Goal: Task Accomplishment & Management: Complete application form

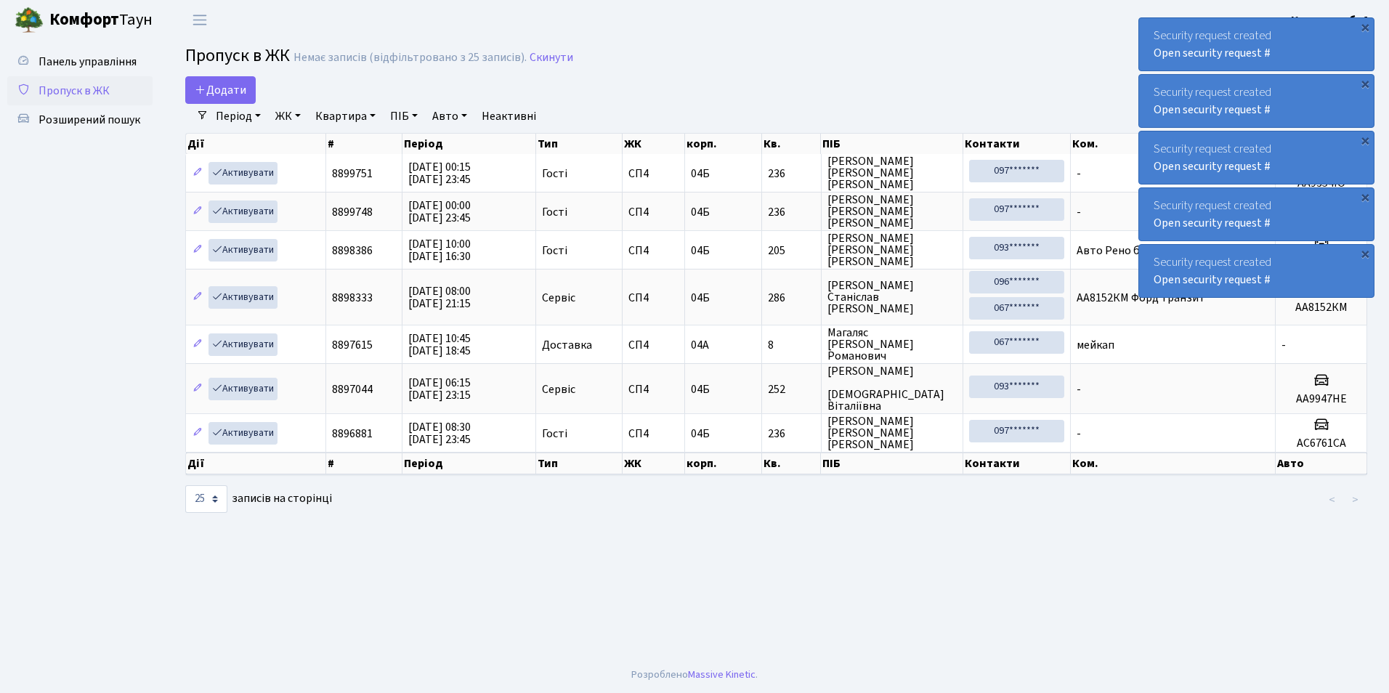
select select "25"
click at [233, 91] on span "Додати" at bounding box center [221, 90] width 52 height 16
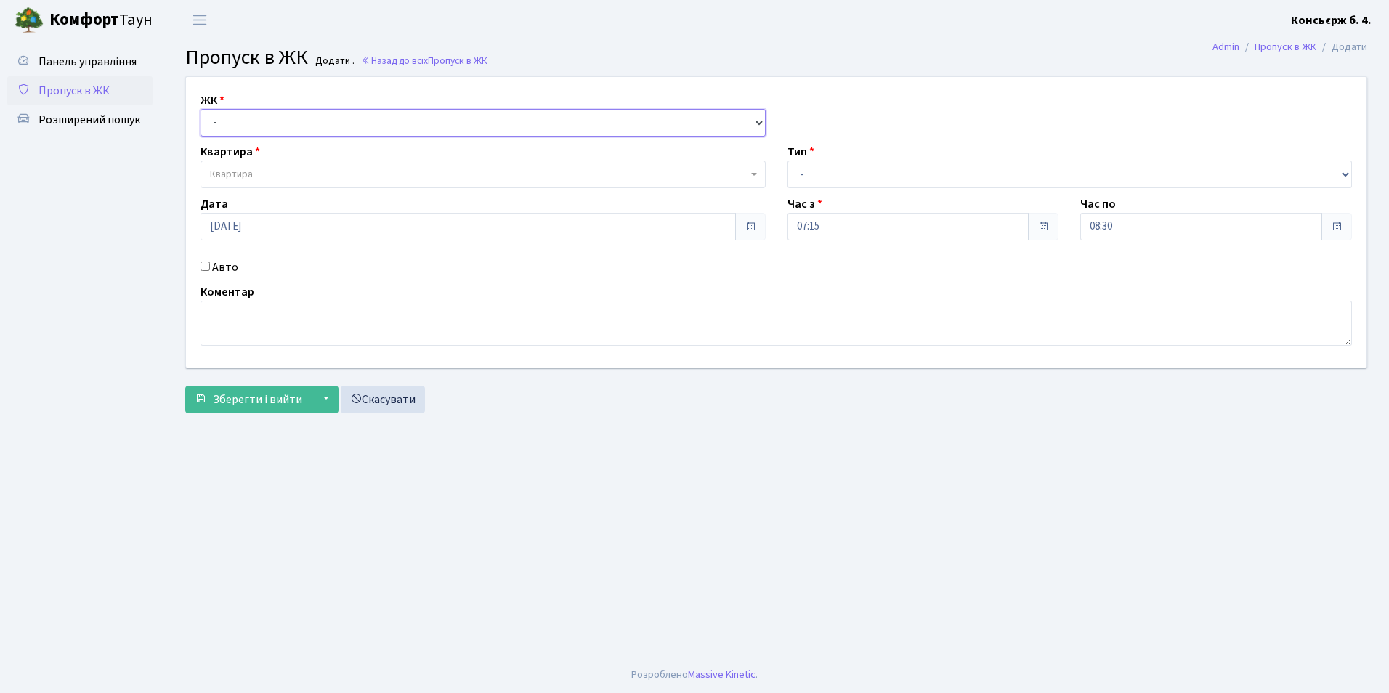
click at [241, 121] on select "- СП4, Столичне шосе, 5" at bounding box center [482, 123] width 565 height 28
select select "325"
click at [200, 109] on select "- СП4, Столичне шосе, 5" at bounding box center [482, 123] width 565 height 28
select select
click at [240, 175] on span "Квартира" at bounding box center [231, 174] width 43 height 15
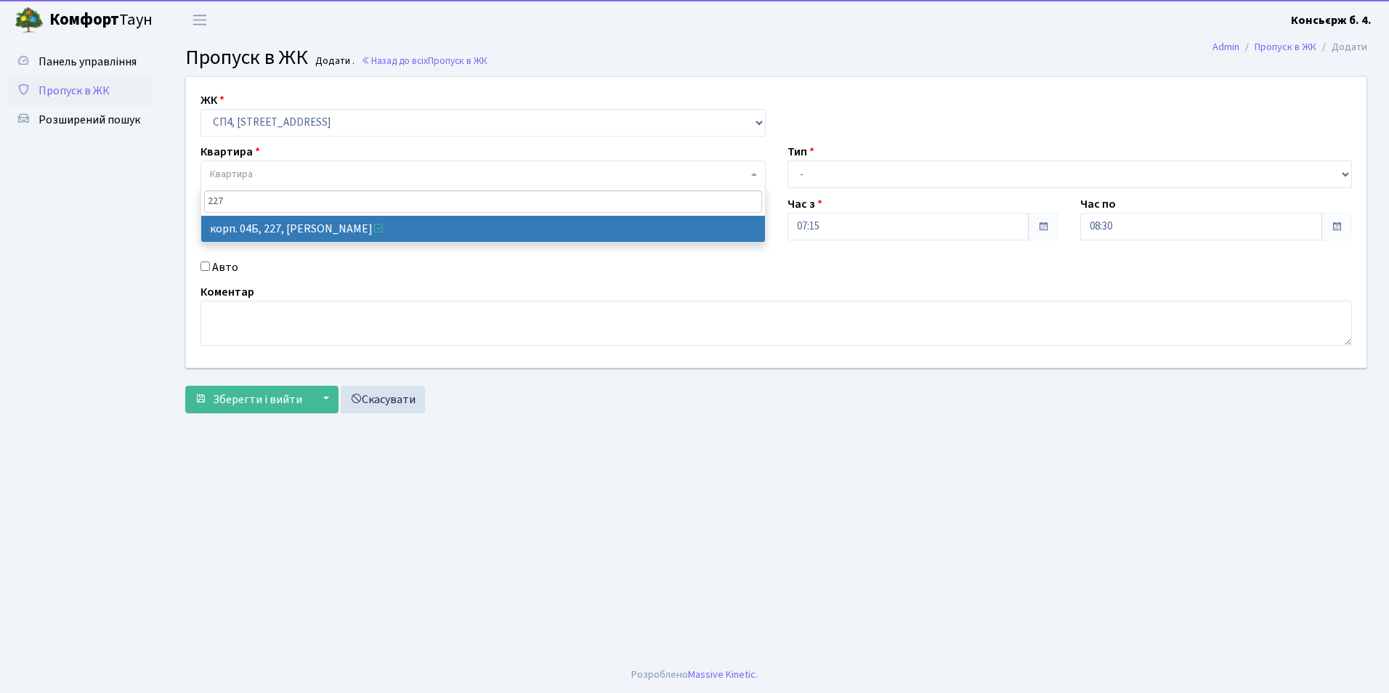
type input "227"
select select "21255"
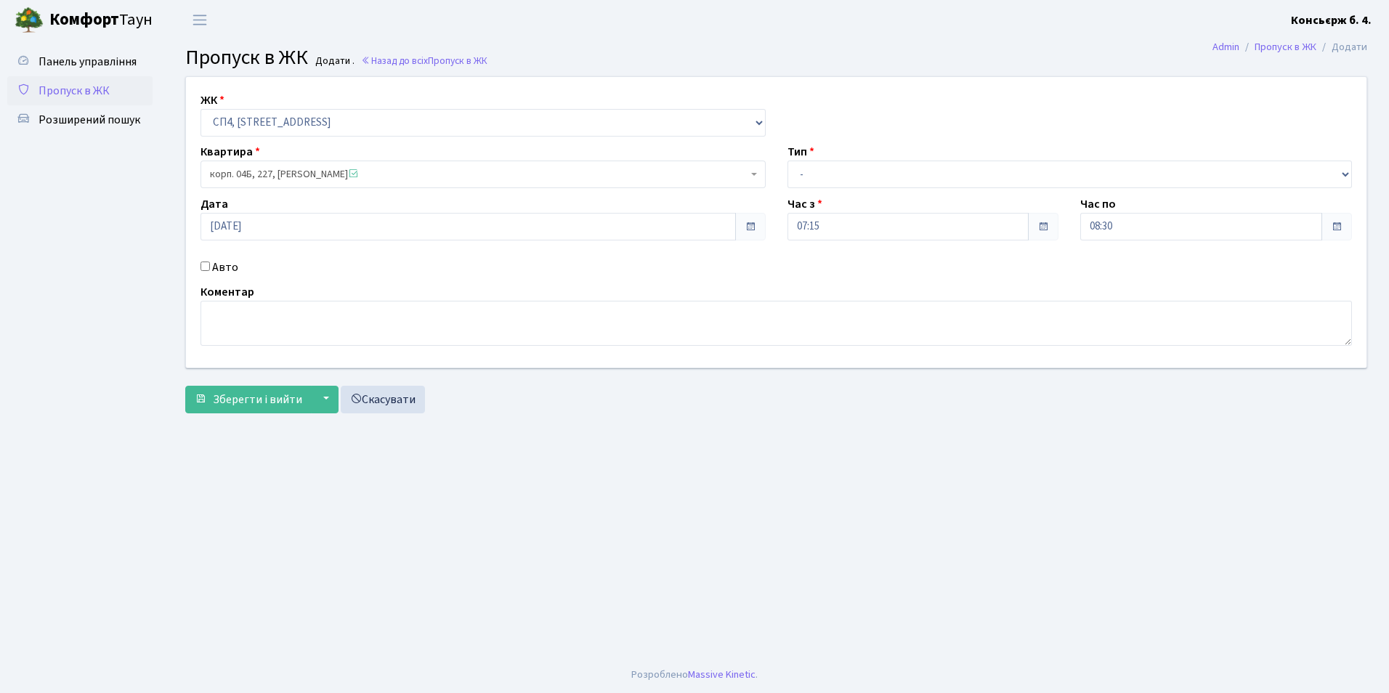
click at [206, 265] on input "Авто" at bounding box center [204, 266] width 9 height 9
checkbox input "true"
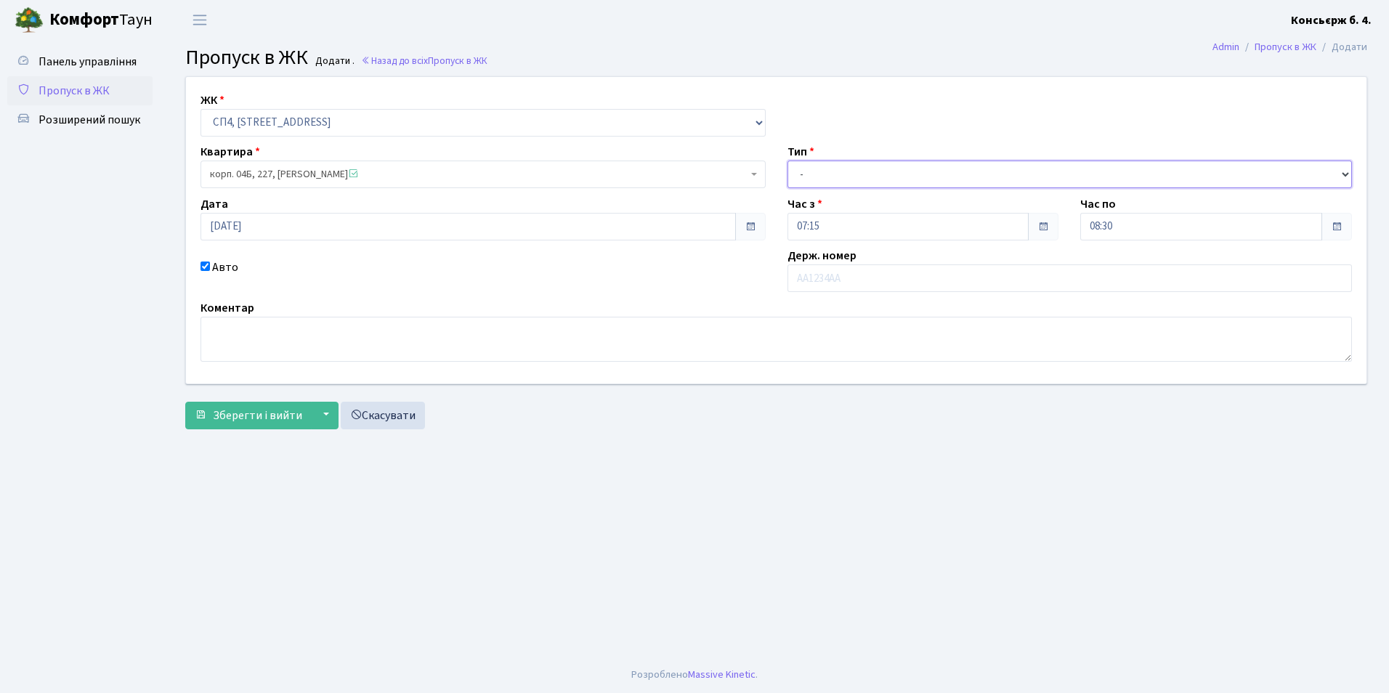
click at [815, 164] on select "- Доставка Таксі Гості Сервіс" at bounding box center [1069, 175] width 565 height 28
select select "2"
click at [787, 161] on select "- Доставка Таксі Гості Сервіс" at bounding box center [1069, 175] width 565 height 28
click at [812, 276] on input "text" at bounding box center [1069, 278] width 565 height 28
type input "ка2307рм"
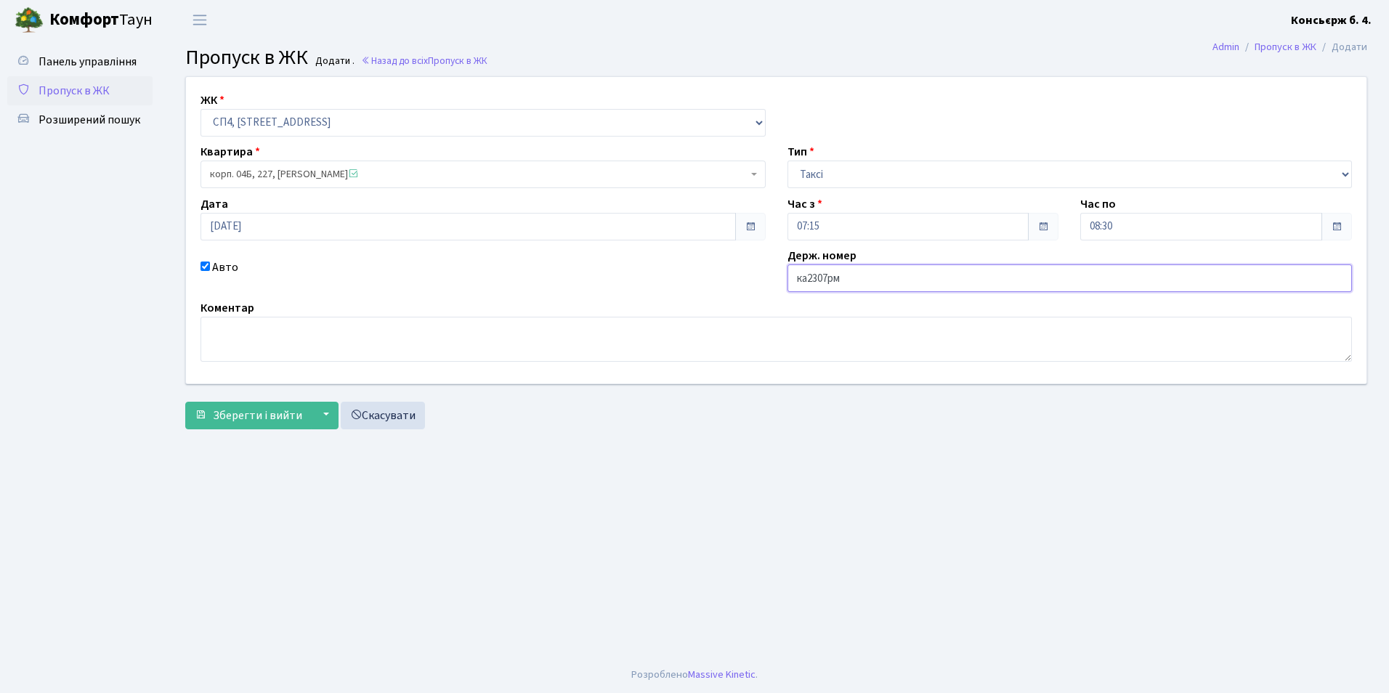
click at [185, 402] on button "Зберегти і вийти" at bounding box center [248, 416] width 126 height 28
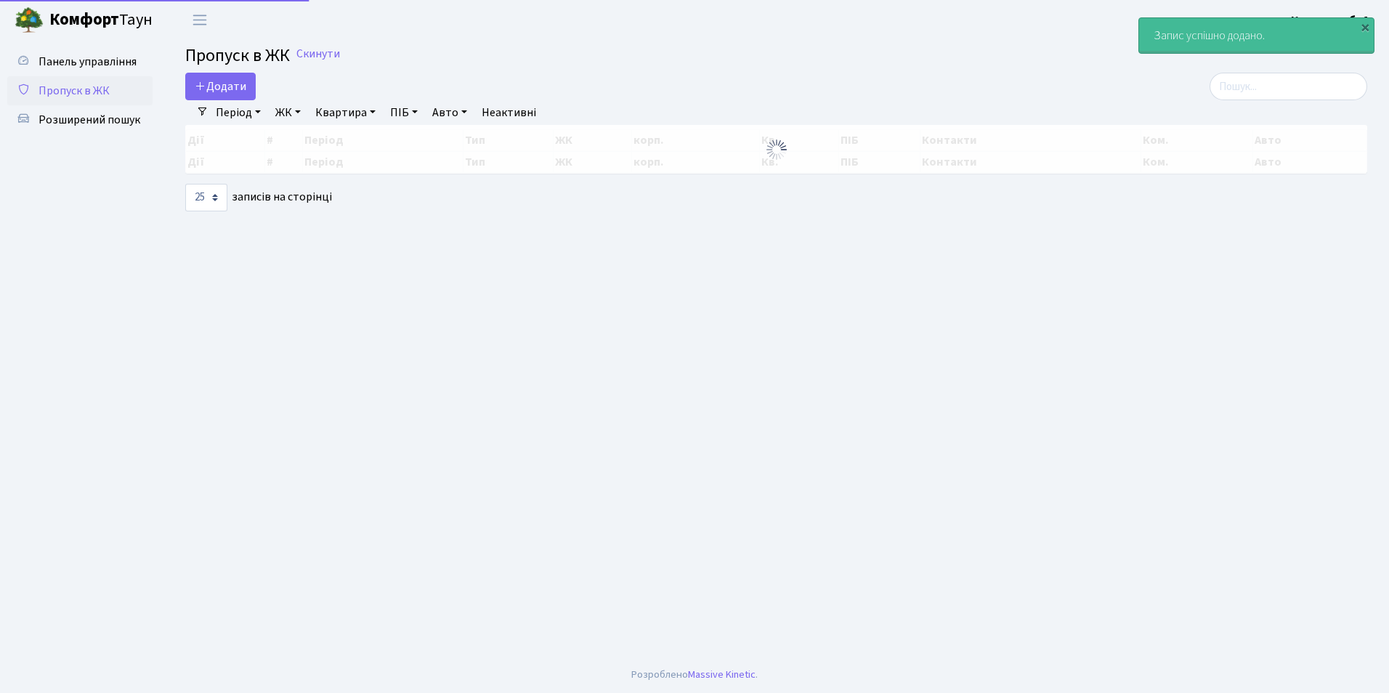
select select "25"
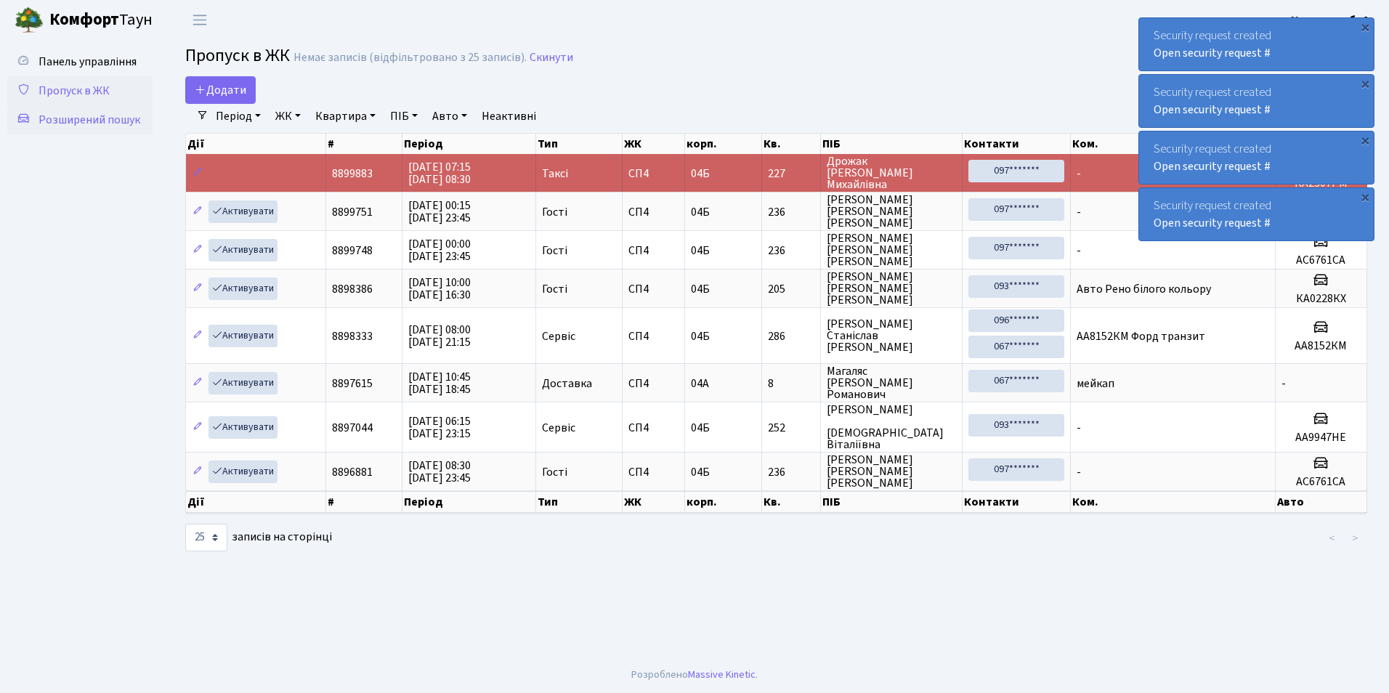
click at [123, 119] on span "Розширений пошук" at bounding box center [90, 120] width 102 height 16
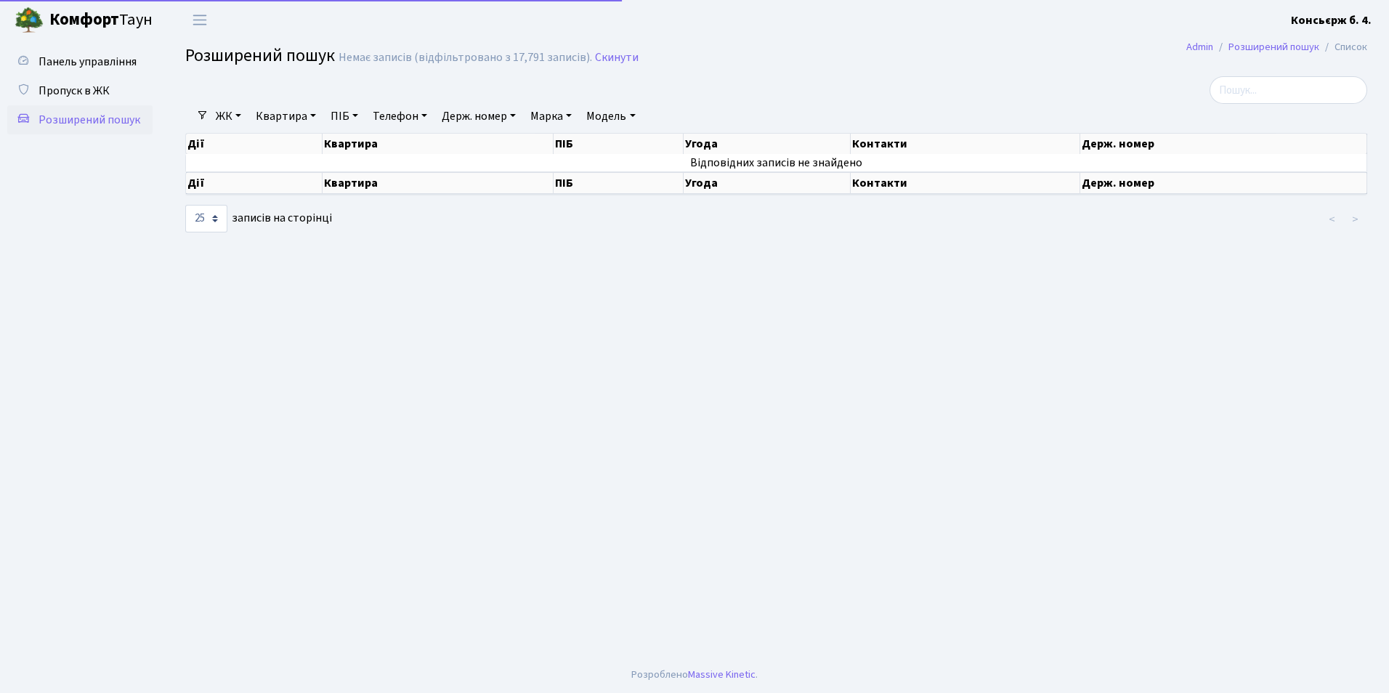
select select "25"
click at [62, 93] on span "Пропуск в ЖК" at bounding box center [74, 91] width 71 height 16
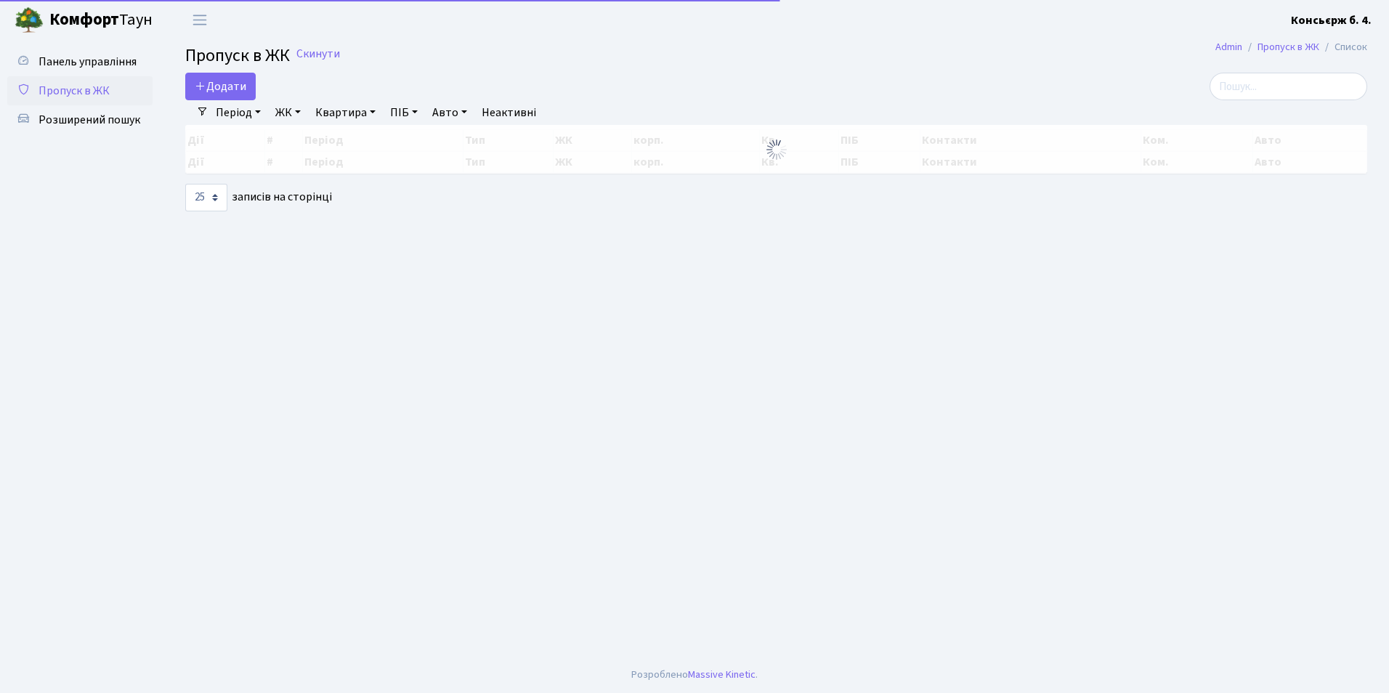
select select "25"
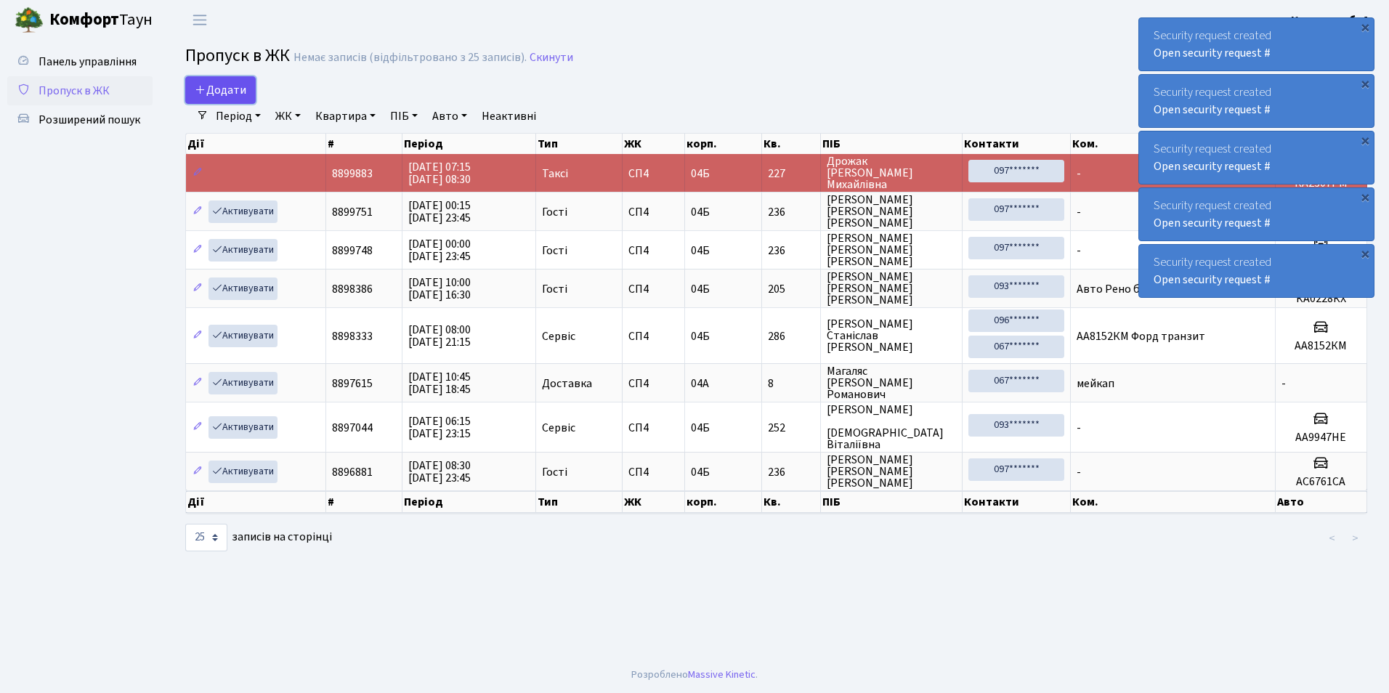
click at [210, 92] on span "Додати" at bounding box center [221, 90] width 52 height 16
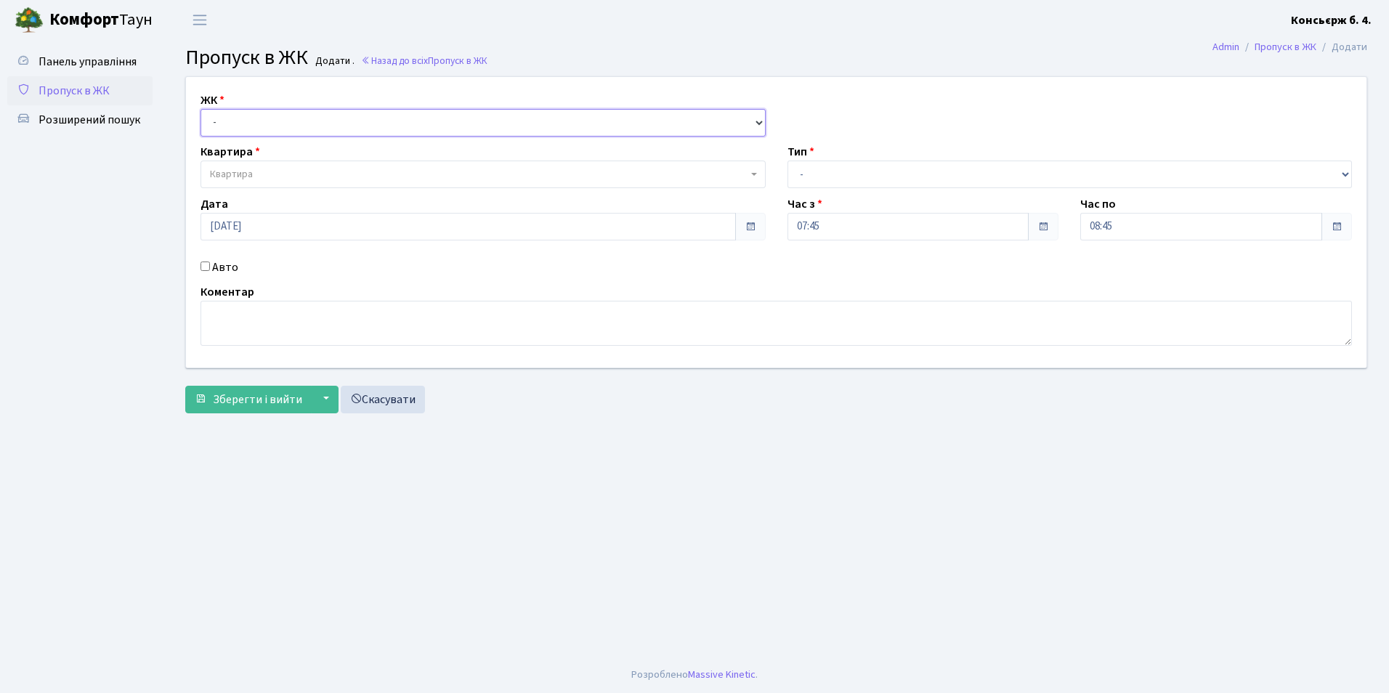
click at [225, 113] on select "- СП4, Столичне шосе, 5" at bounding box center [482, 123] width 565 height 28
select select "325"
click at [200, 109] on select "- СП4, Столичне шосе, 5" at bounding box center [482, 123] width 565 height 28
select select
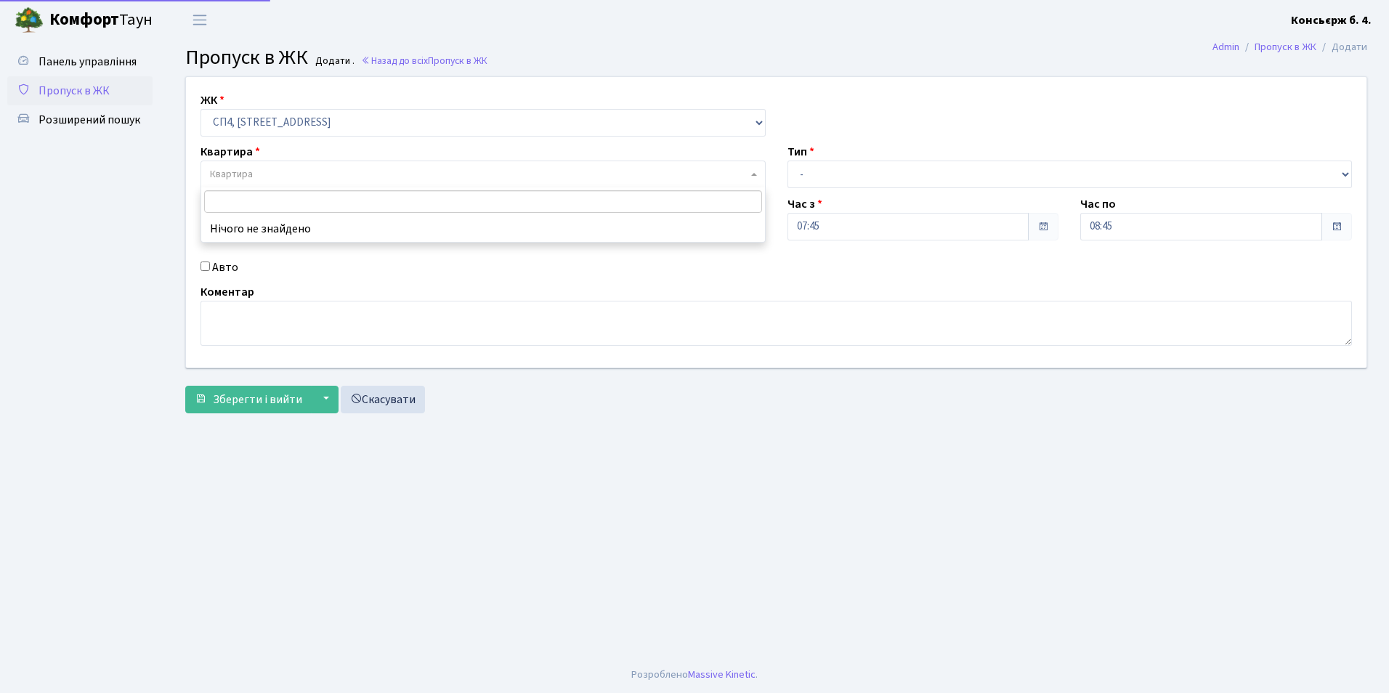
click at [239, 168] on span "Квартира" at bounding box center [231, 174] width 43 height 15
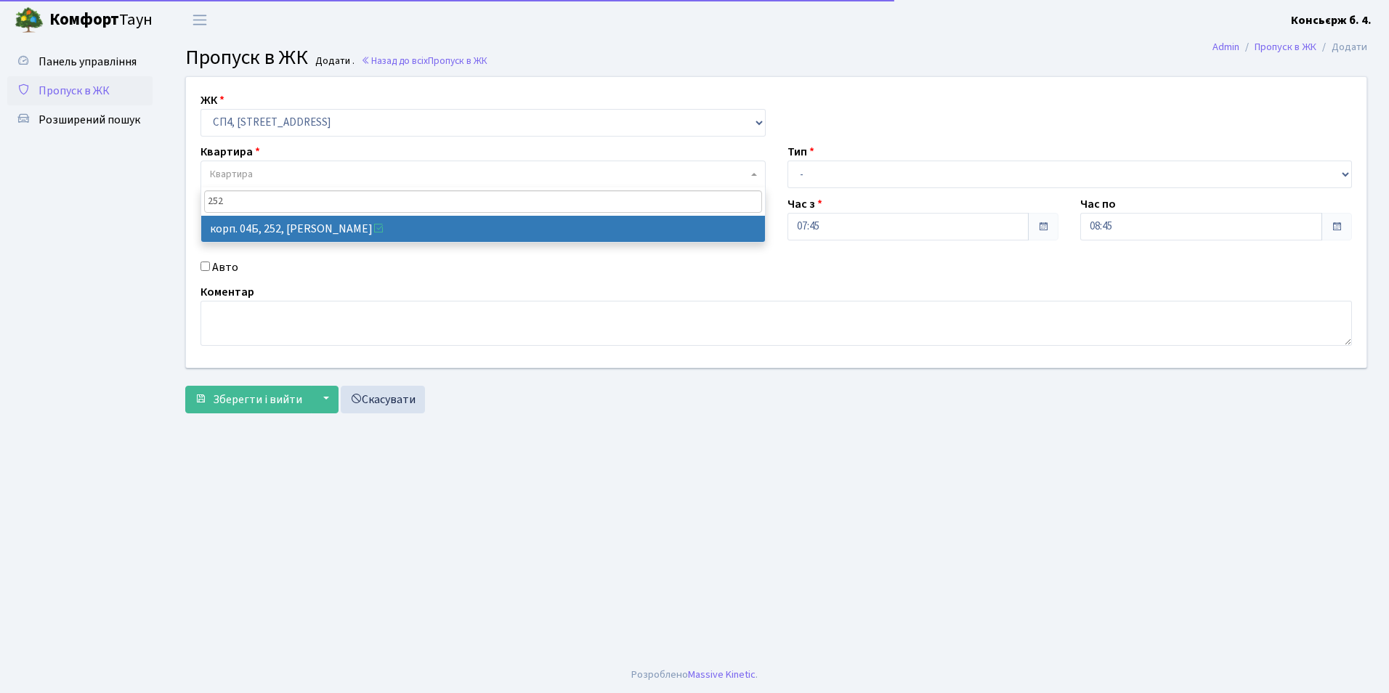
type input "252"
select select "21280"
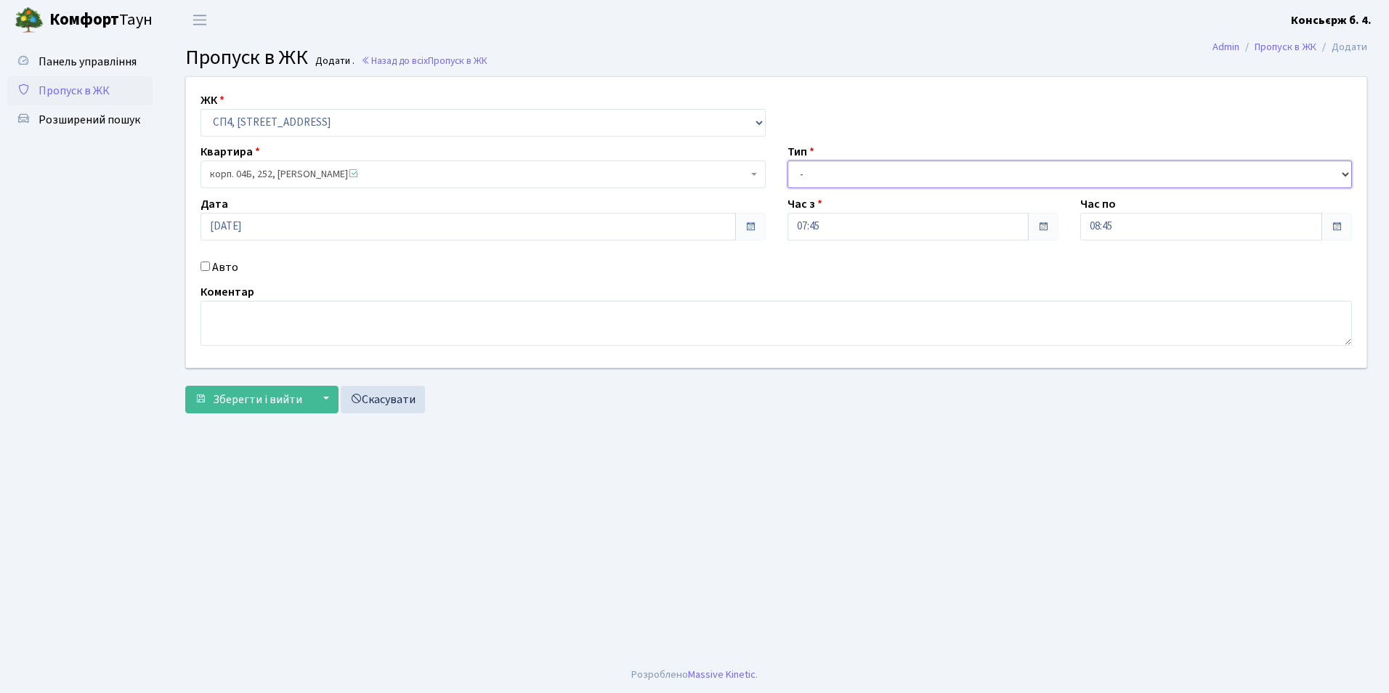
click at [814, 171] on select "- Доставка Таксі Гості Сервіс" at bounding box center [1069, 175] width 565 height 28
select select "18"
click at [787, 161] on select "- Доставка Таксі Гості Сервіс" at bounding box center [1069, 175] width 565 height 28
click at [205, 270] on input "Авто" at bounding box center [204, 266] width 9 height 9
checkbox input "true"
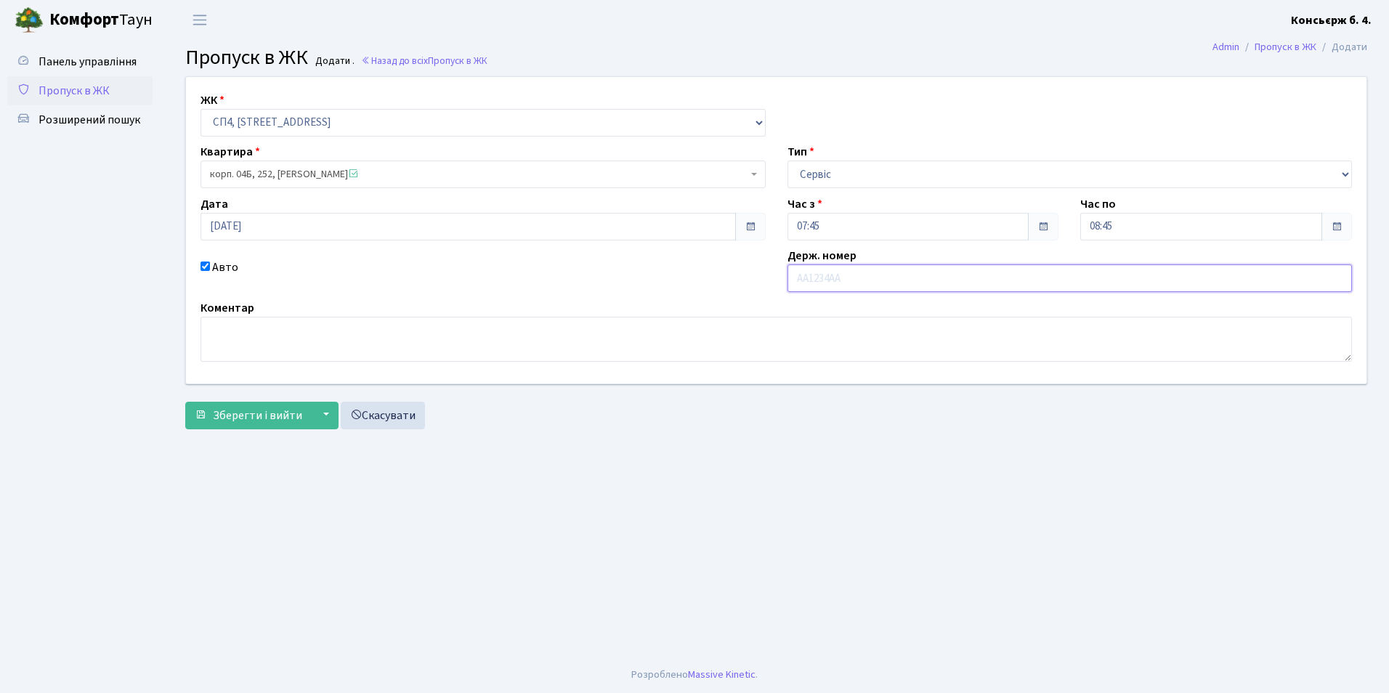
click at [819, 280] on input "text" at bounding box center [1069, 278] width 565 height 28
type input "АА9947НЕ"
click at [228, 418] on span "Зберегти і вийти" at bounding box center [257, 416] width 89 height 16
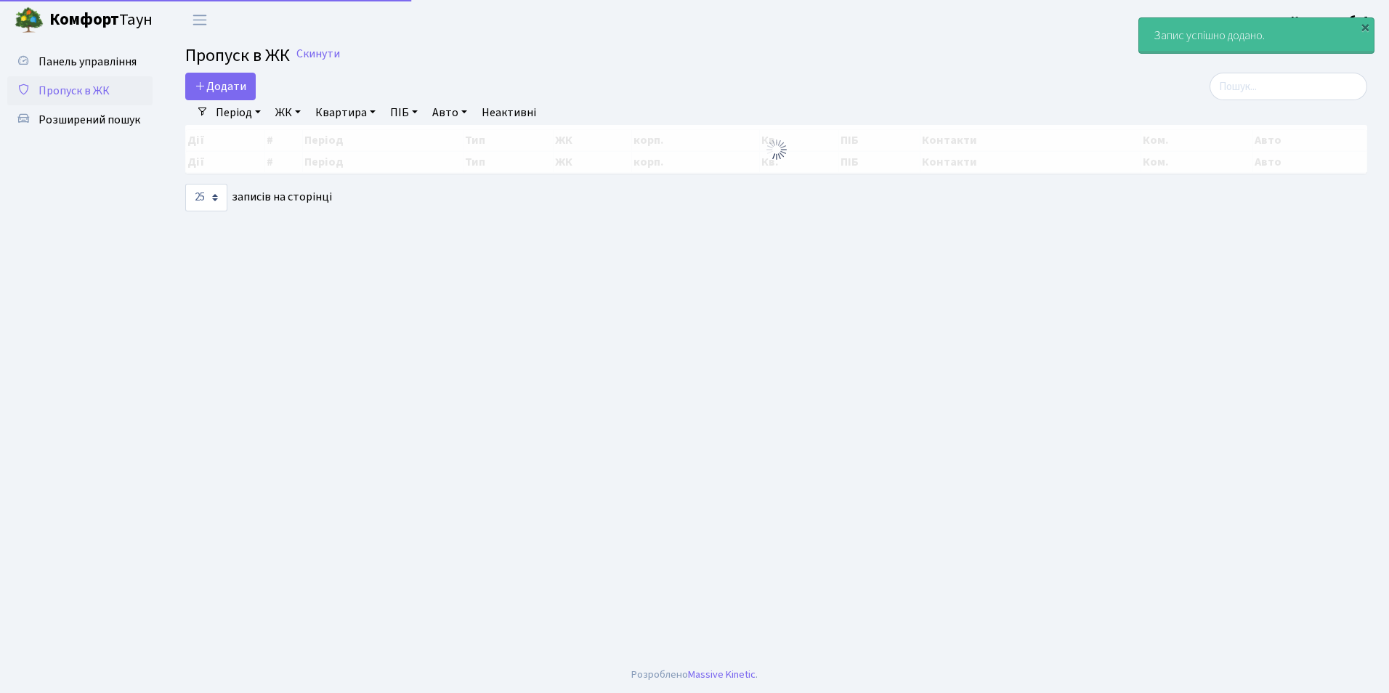
select select "25"
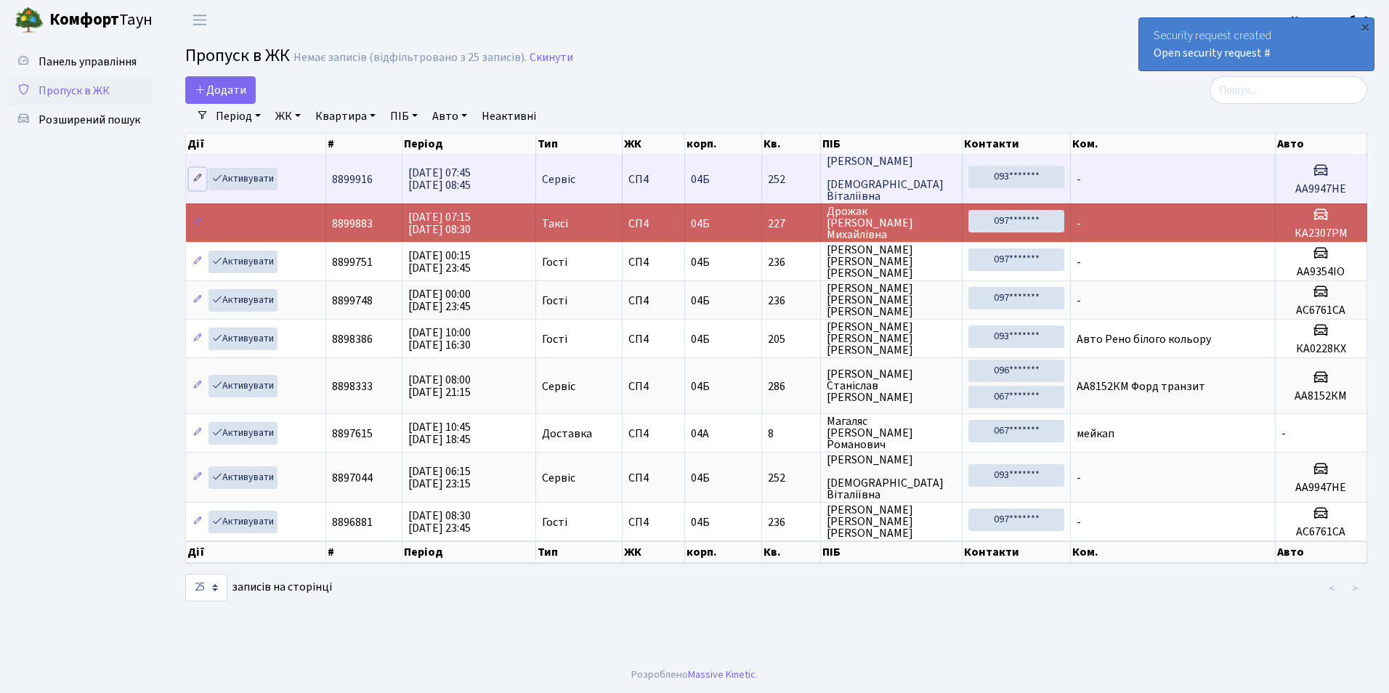
click at [194, 177] on icon at bounding box center [198, 178] width 10 height 10
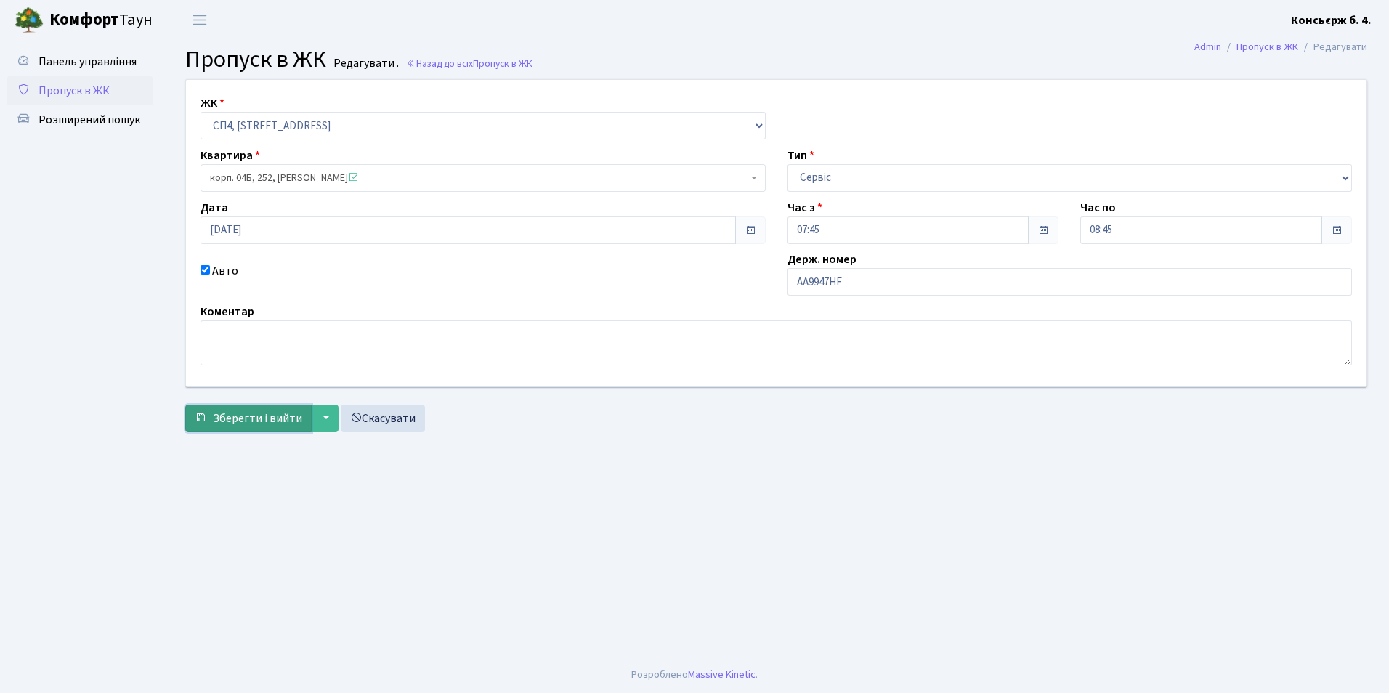
click at [265, 421] on span "Зберегти і вийти" at bounding box center [257, 418] width 89 height 16
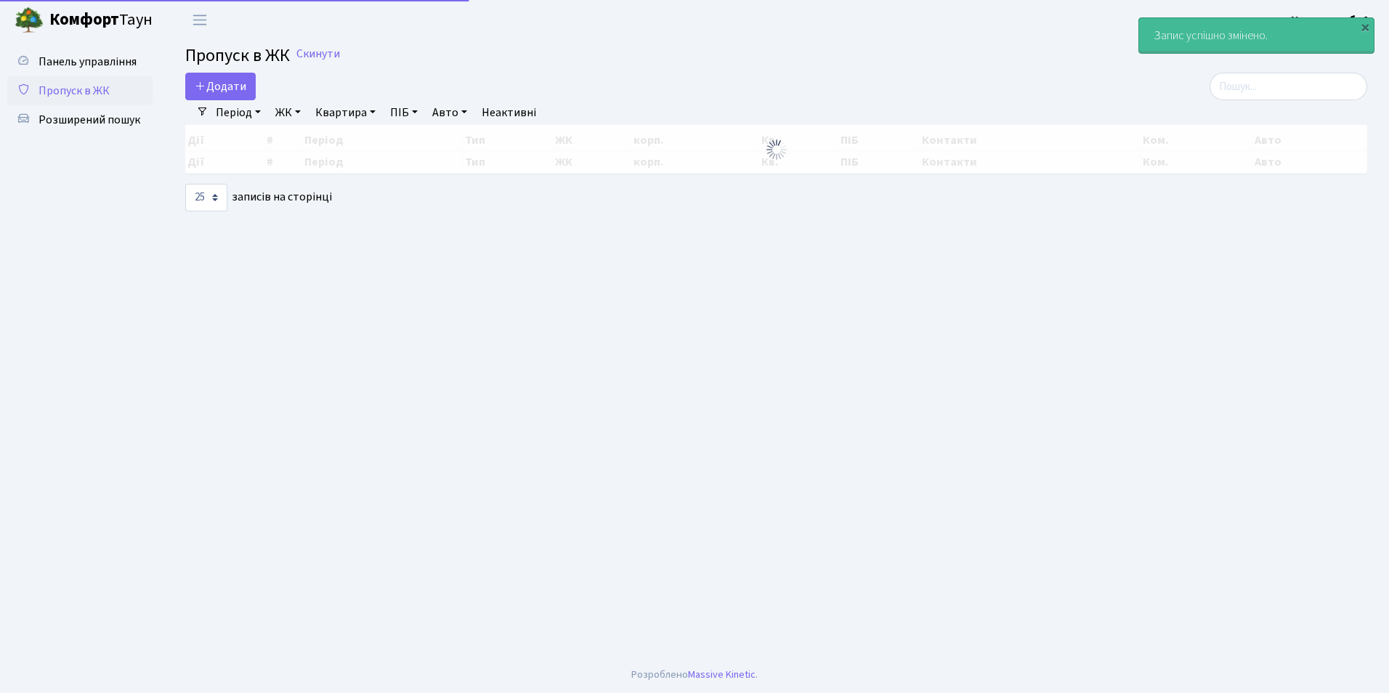
select select "25"
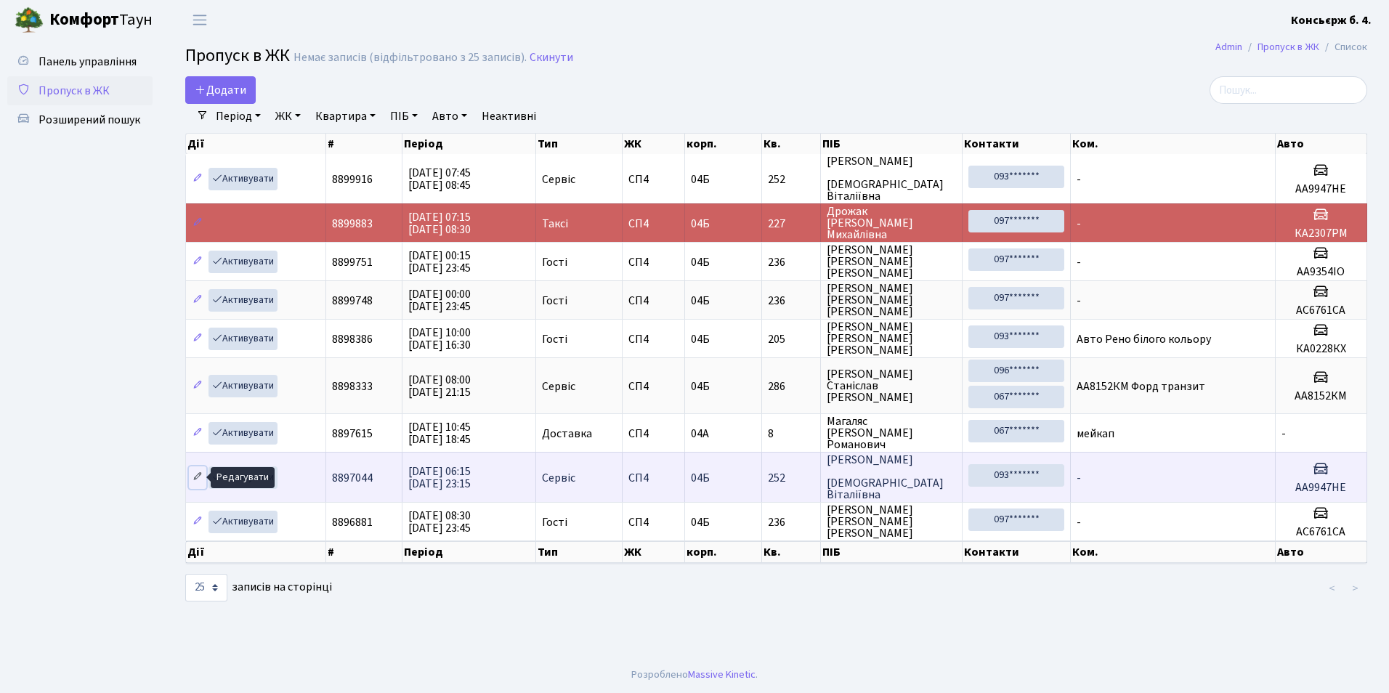
click at [200, 477] on icon at bounding box center [198, 476] width 10 height 10
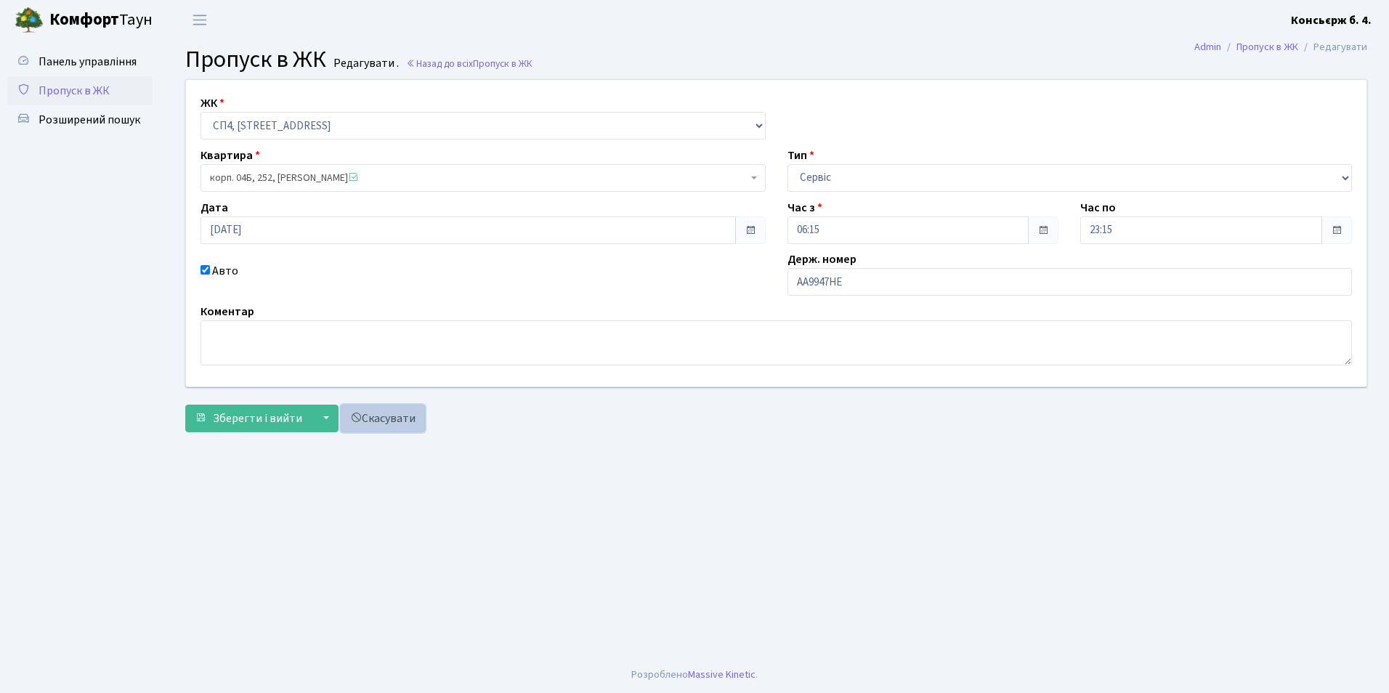
click at [406, 424] on link "Скасувати" at bounding box center [383, 419] width 84 height 28
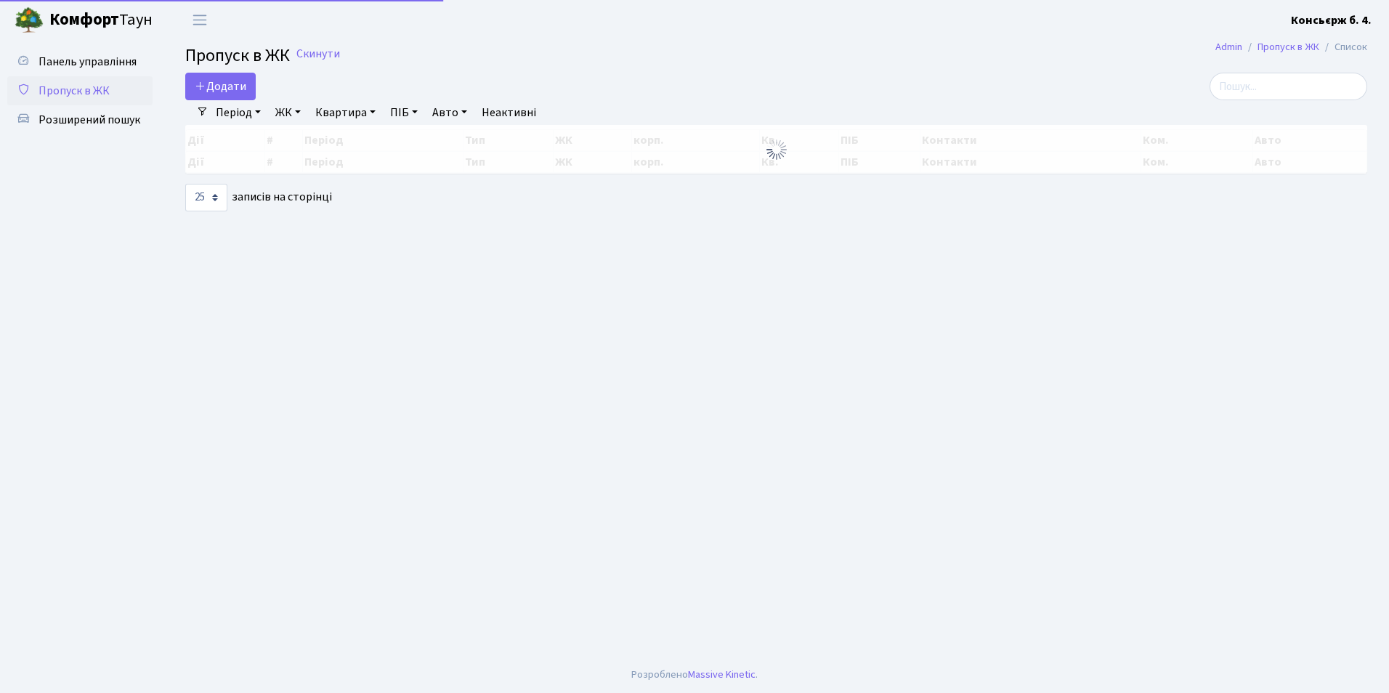
select select "25"
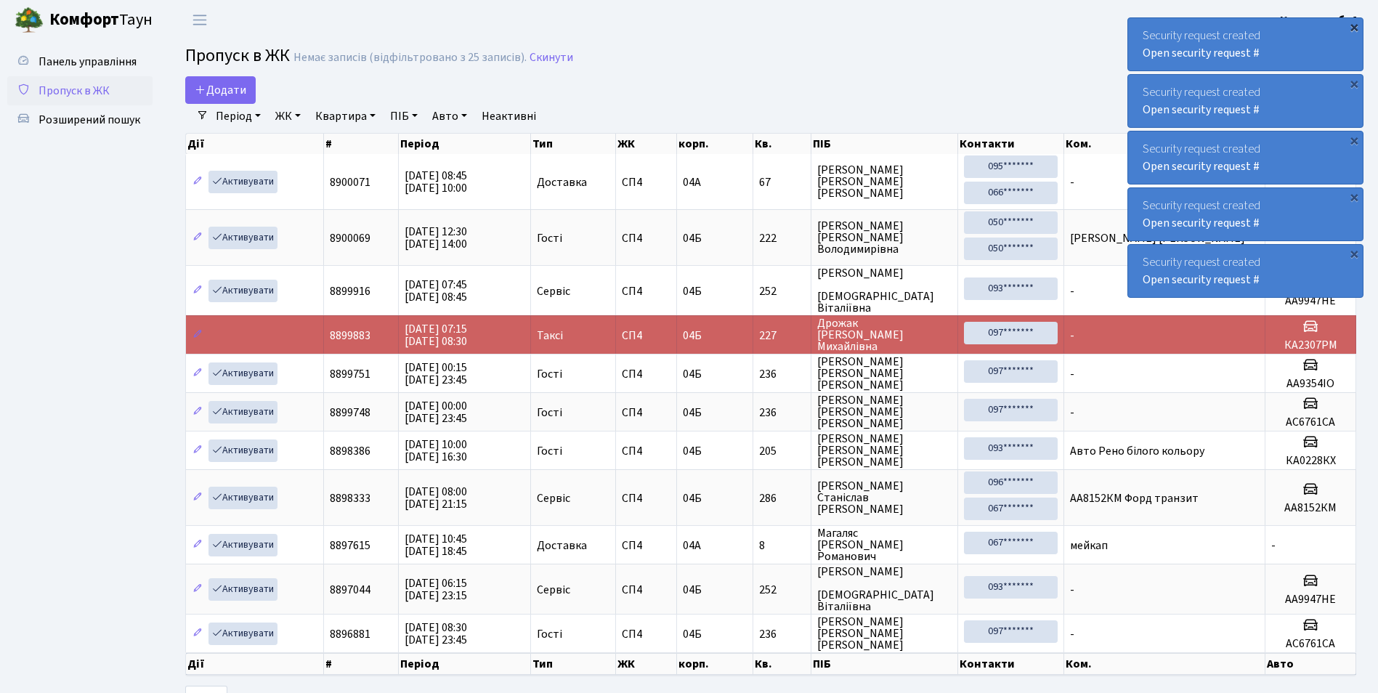
click at [1353, 22] on div "×" at bounding box center [1354, 27] width 15 height 15
click at [1358, 24] on div "×" at bounding box center [1354, 27] width 15 height 15
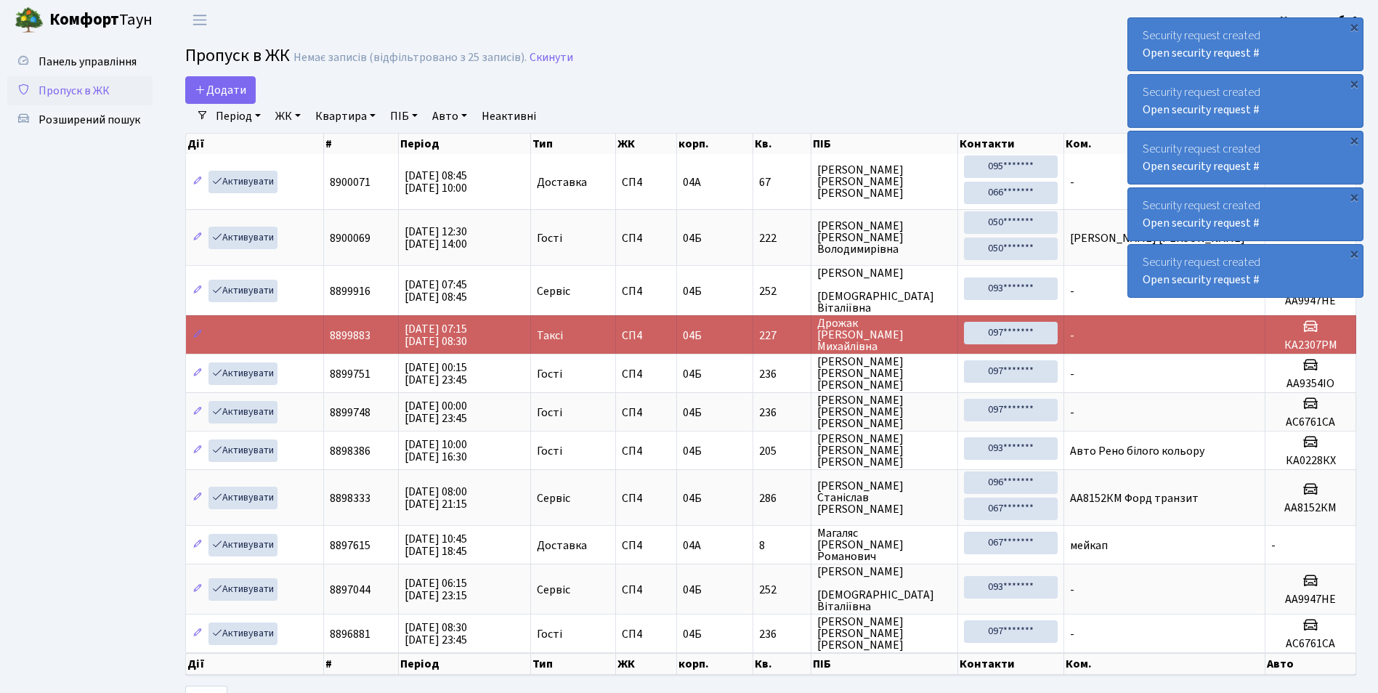
click at [1358, 24] on div "×" at bounding box center [1354, 27] width 15 height 15
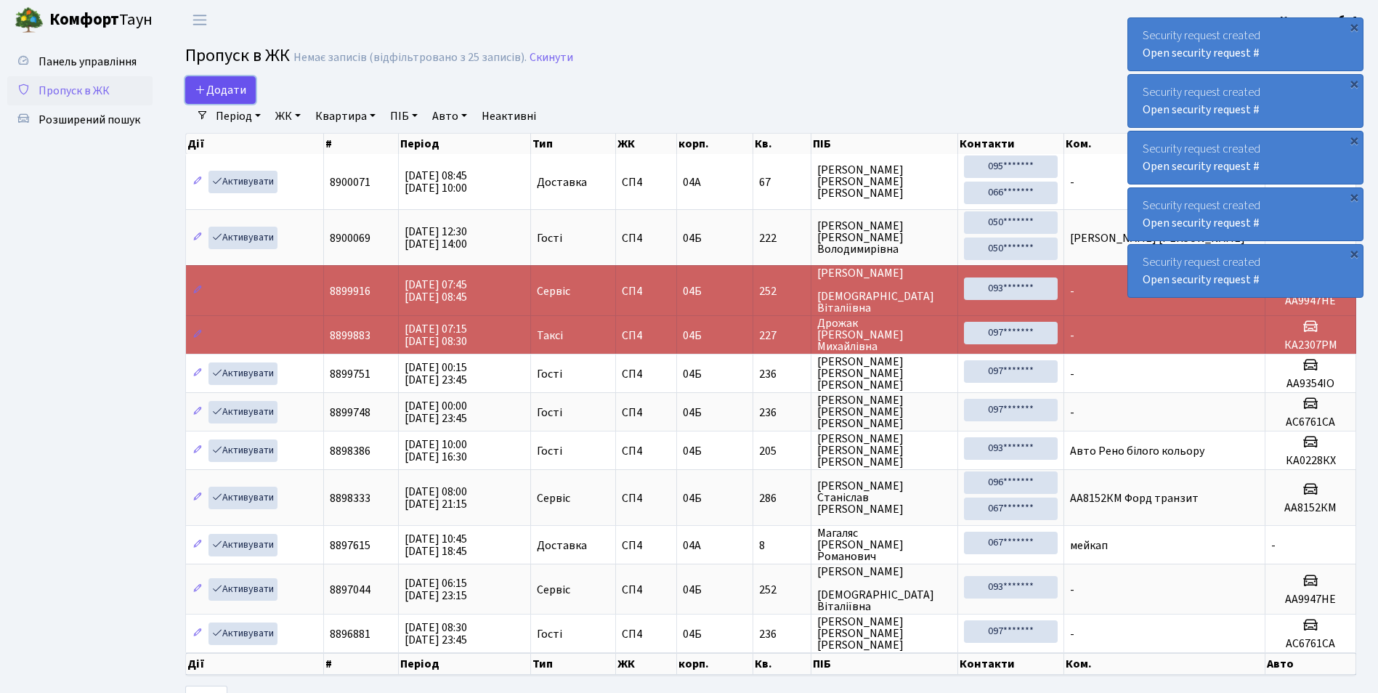
click at [240, 81] on link "Додати" at bounding box center [220, 90] width 70 height 28
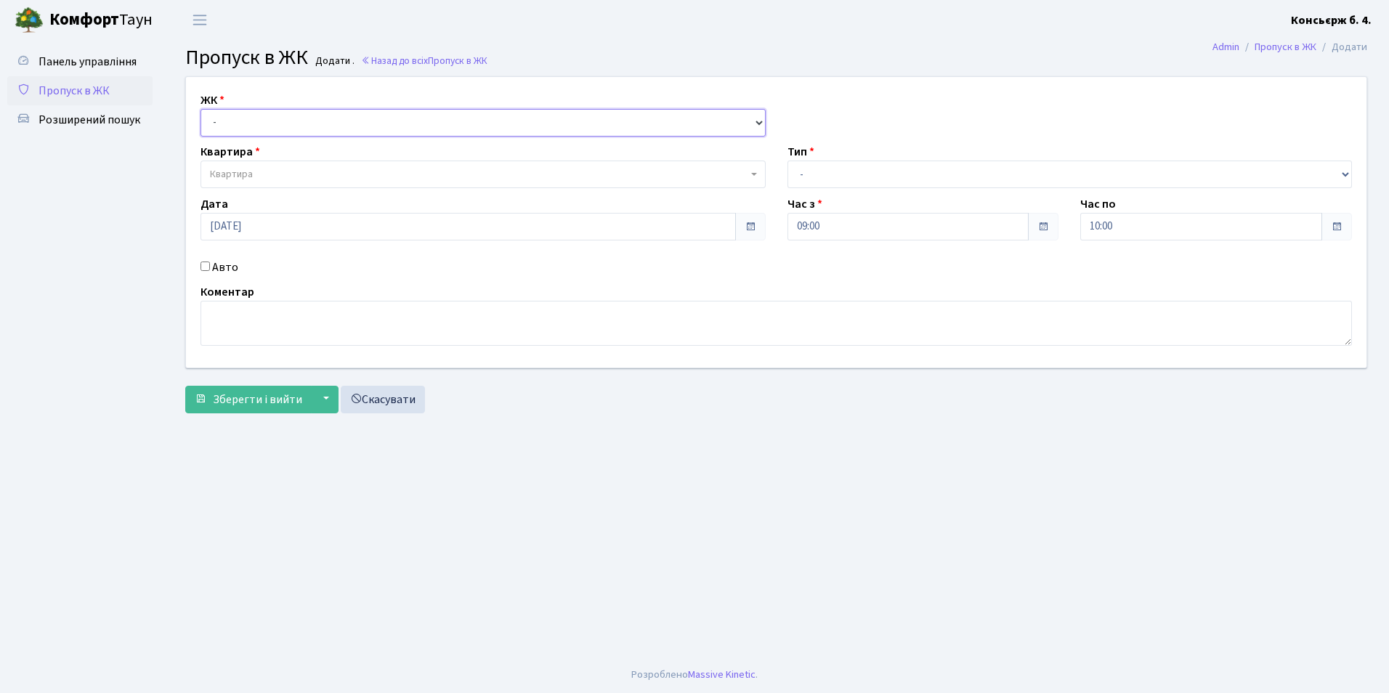
click at [257, 119] on select "- [STREET_ADDRESS]" at bounding box center [482, 123] width 565 height 28
select select "325"
click at [200, 109] on select "- [STREET_ADDRESS]" at bounding box center [482, 123] width 565 height 28
select select
click at [248, 173] on span "Квартира" at bounding box center [231, 174] width 43 height 15
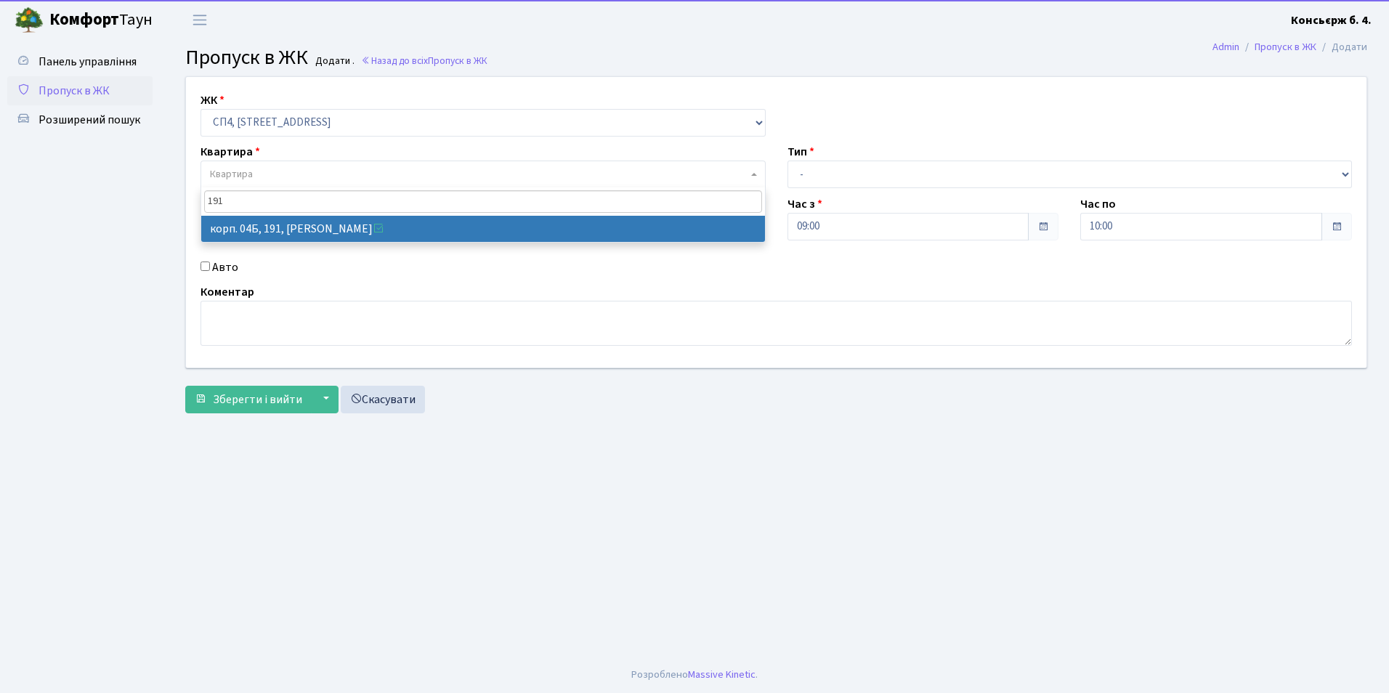
type input "191"
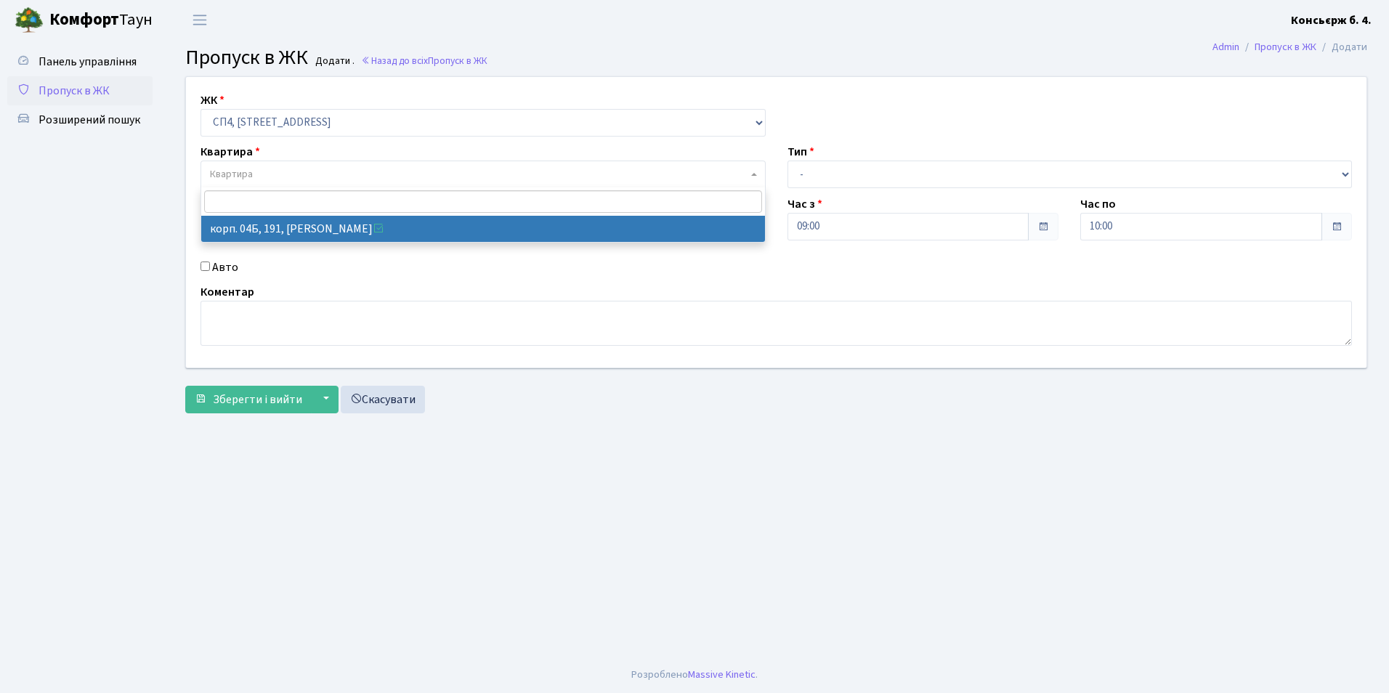
select select "21219"
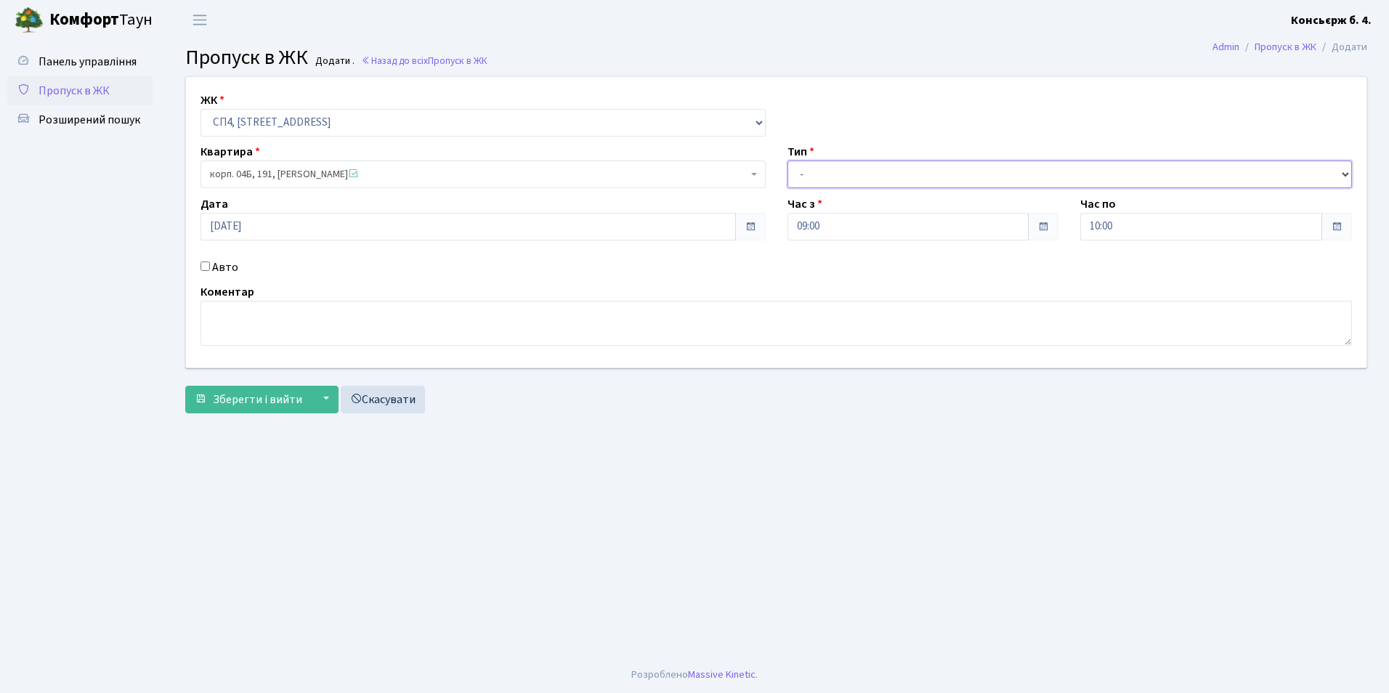
drag, startPoint x: 870, startPoint y: 177, endPoint x: 860, endPoint y: 188, distance: 14.4
click at [869, 178] on select "- Доставка Таксі Гості Сервіс" at bounding box center [1069, 175] width 565 height 28
select select "1"
click at [787, 161] on select "- Доставка Таксі Гості Сервіс" at bounding box center [1069, 175] width 565 height 28
click at [203, 270] on input "Авто" at bounding box center [204, 266] width 9 height 9
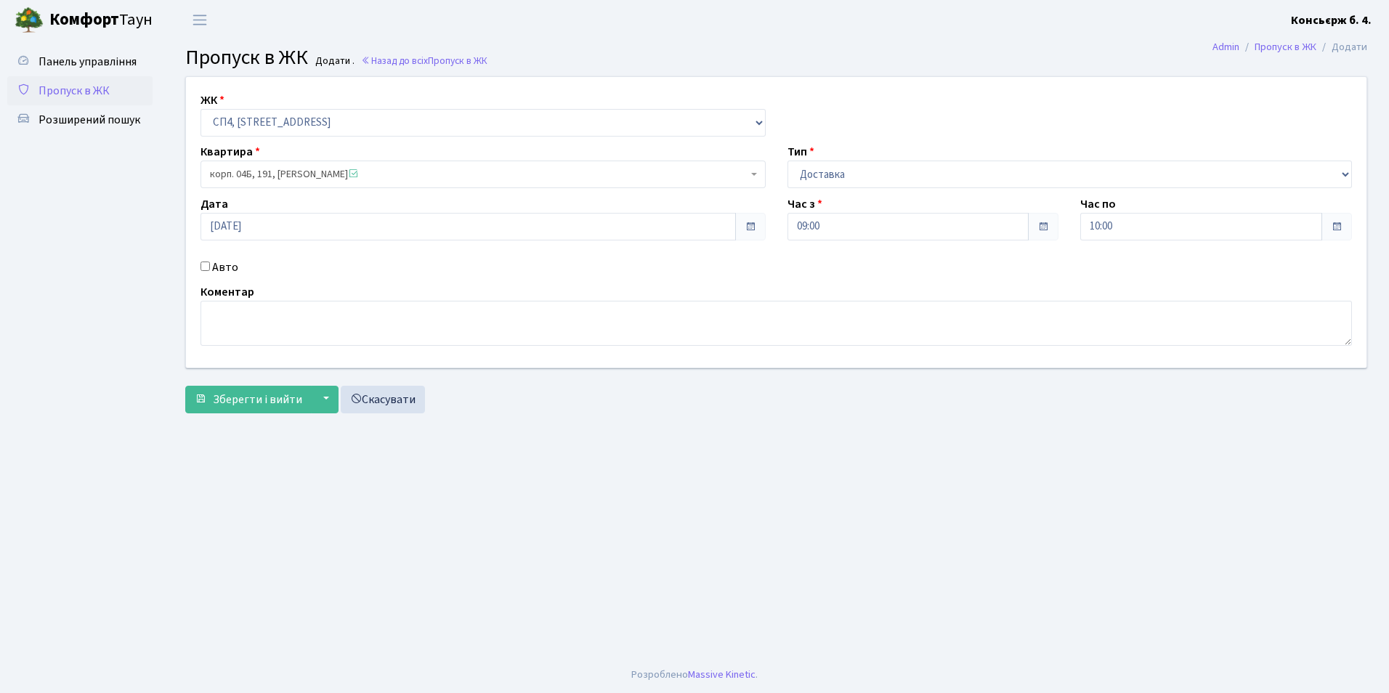
checkbox input "true"
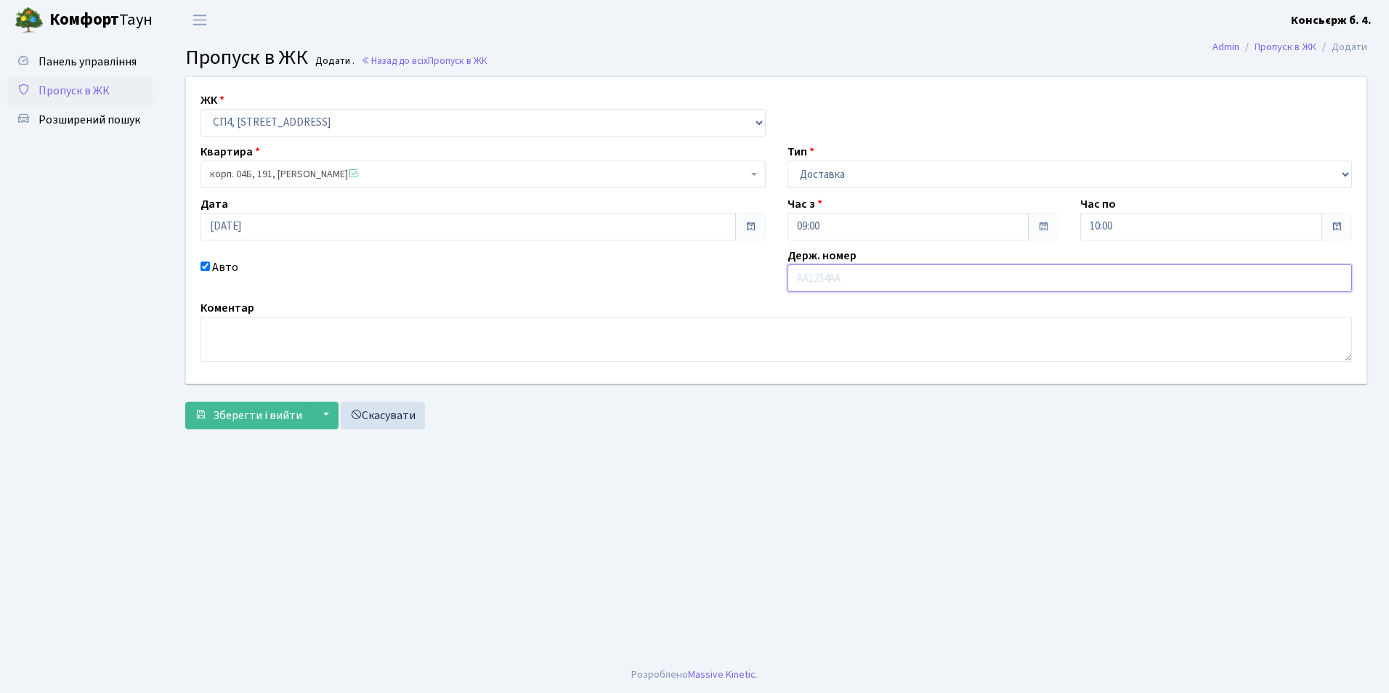
click at [811, 270] on input "text" at bounding box center [1069, 278] width 565 height 28
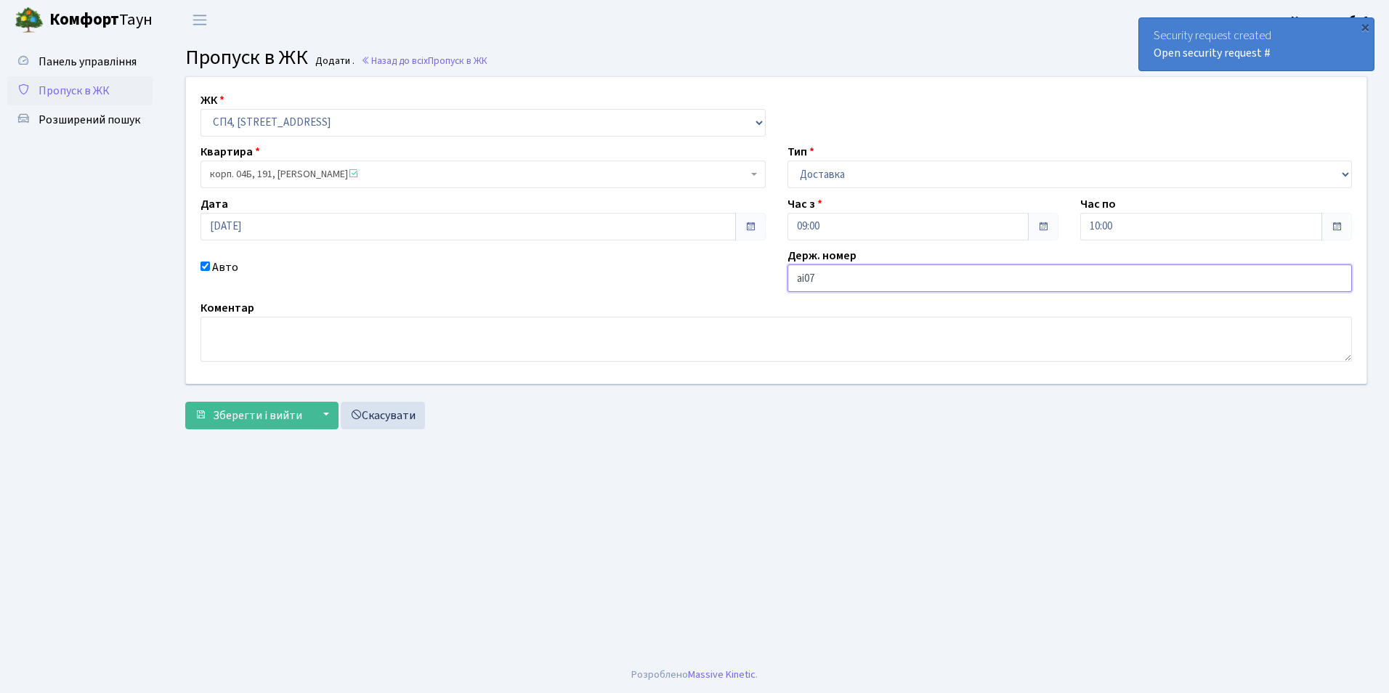
type input "АІ0708РК"
click at [233, 417] on span "Зберегти і вийти" at bounding box center [257, 416] width 89 height 16
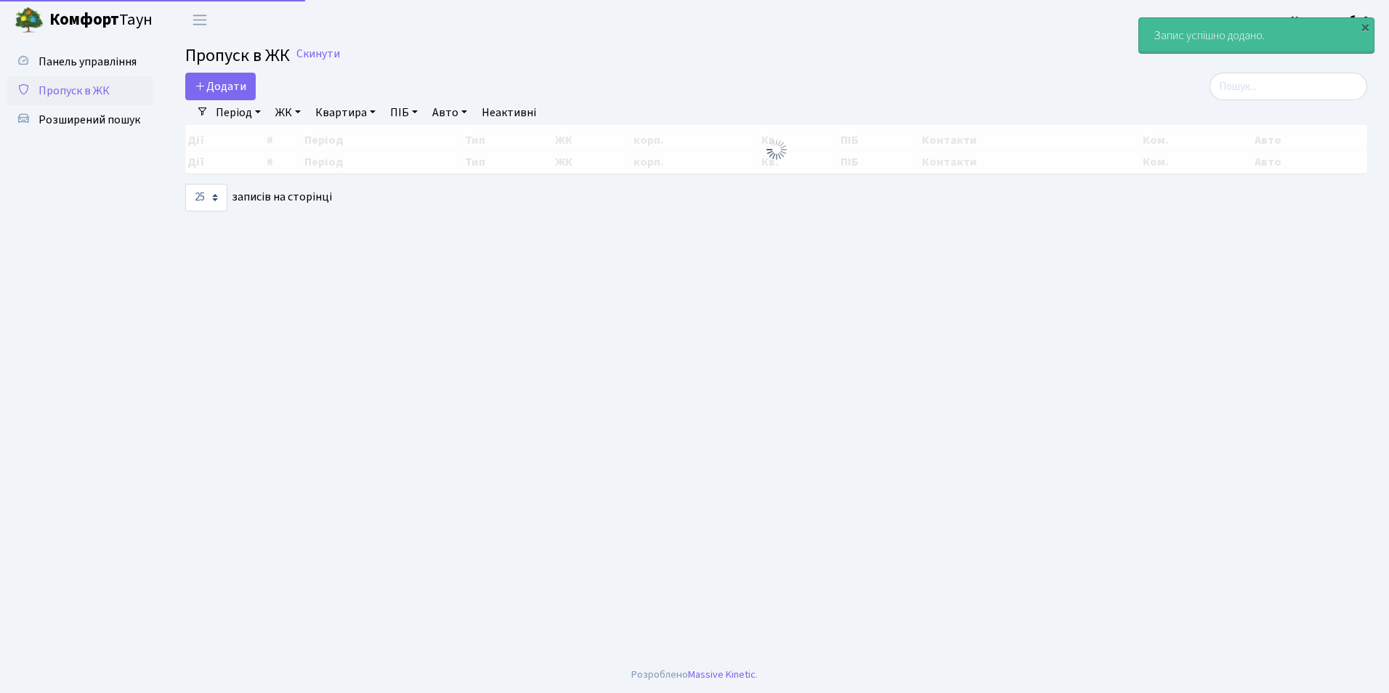
select select "25"
